Goal: Navigation & Orientation: Find specific page/section

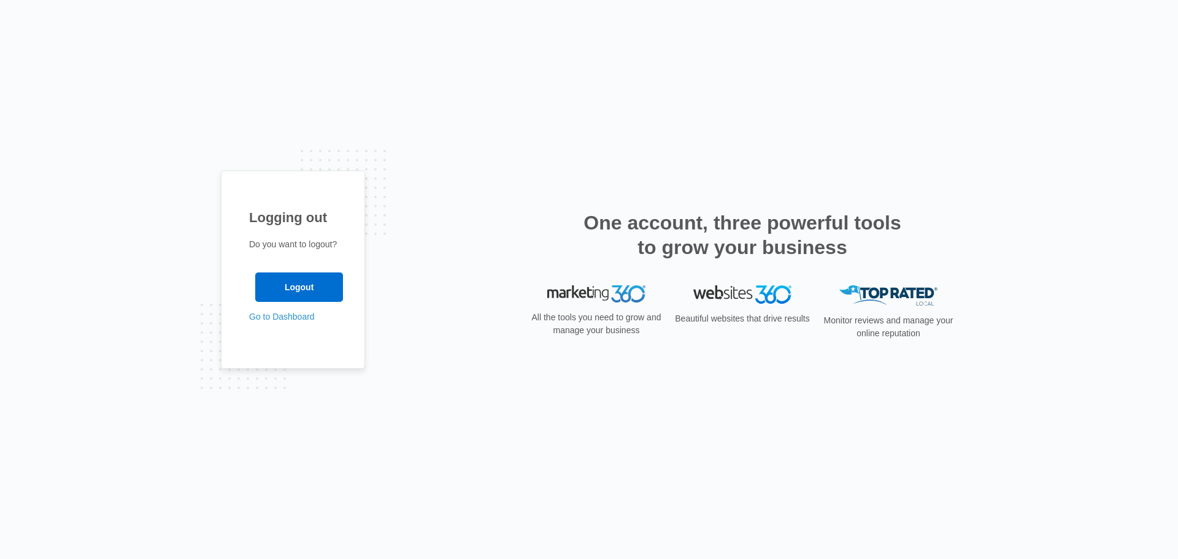
click at [290, 323] on p "Go to Dashboard" at bounding box center [293, 316] width 88 height 13
click at [286, 320] on link "Go to Dashboard" at bounding box center [282, 317] width 66 height 10
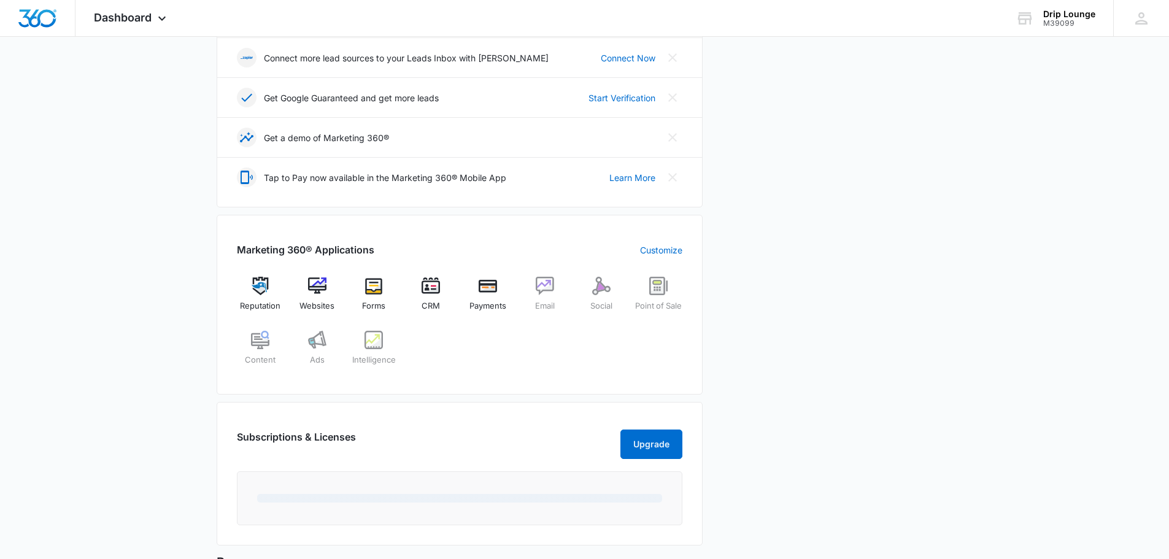
scroll to position [368, 0]
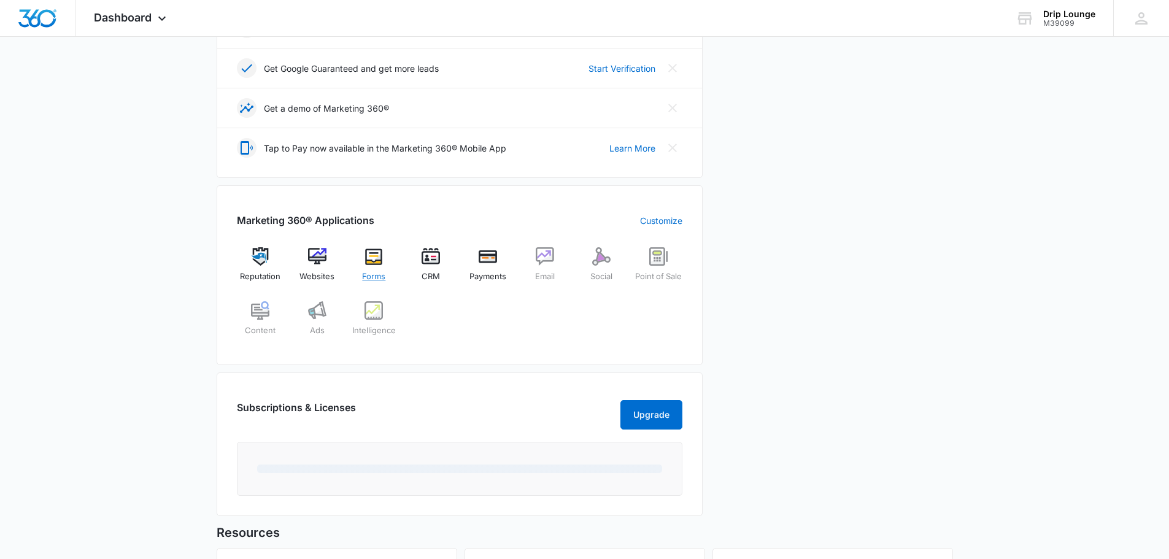
click at [379, 262] on img at bounding box center [373, 256] width 18 height 18
